Goal: Obtain resource: Download file/media

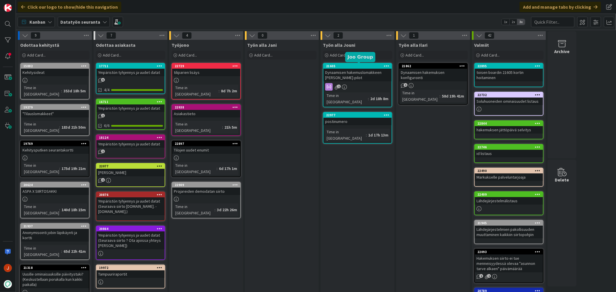
click at [347, 66] on div "21605" at bounding box center [359, 66] width 66 height 4
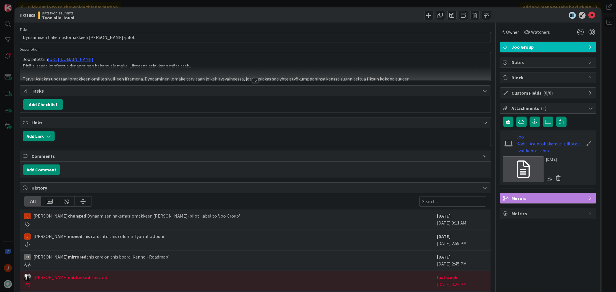
click at [255, 80] on div at bounding box center [255, 80] width 6 height 5
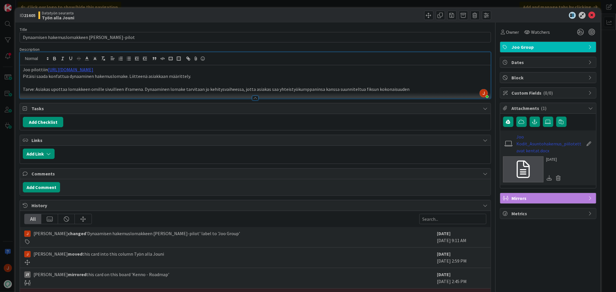
click at [543, 144] on link "Joo Kodit_Asuntohakemus_piilotettavat kentat.docx" at bounding box center [549, 143] width 67 height 21
drag, startPoint x: 169, startPoint y: 76, endPoint x: 165, endPoint y: 68, distance: 9.1
click at [169, 76] on p "Pitäisi saada konfattua dynaaminen hakemuslomake. Liitteenä asiakkaan määrittel…" at bounding box center [255, 76] width 464 height 7
